Goal: Task Accomplishment & Management: Manage account settings

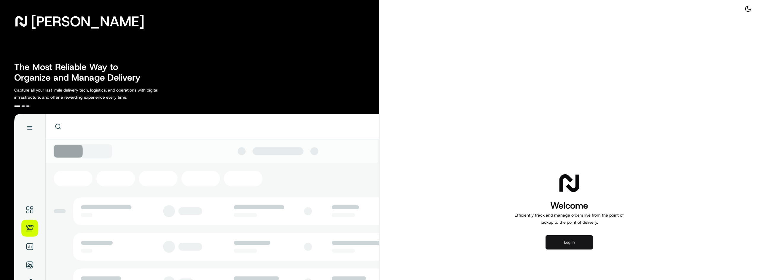
click at [562, 241] on button "Log in" at bounding box center [568, 242] width 47 height 14
